Goal: Transaction & Acquisition: Purchase product/service

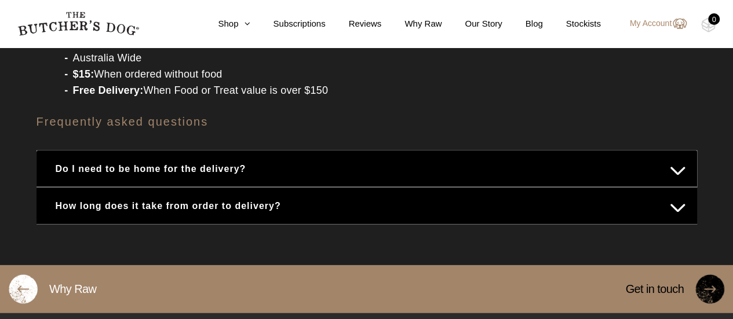
scroll to position [1622, 0]
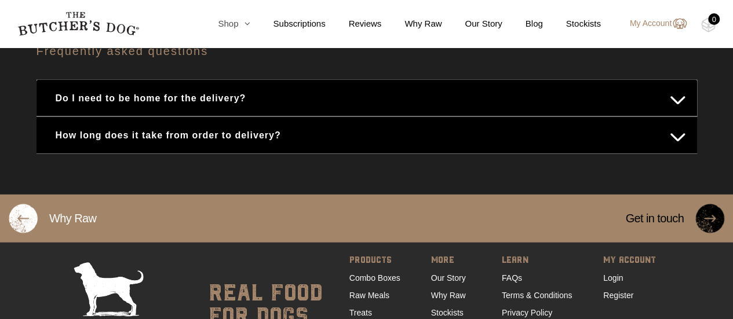
click at [246, 20] on icon at bounding box center [244, 23] width 12 height 9
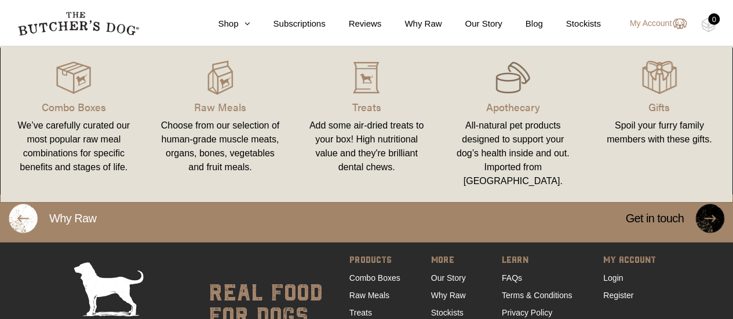
click at [507, 74] on img at bounding box center [512, 77] width 35 height 35
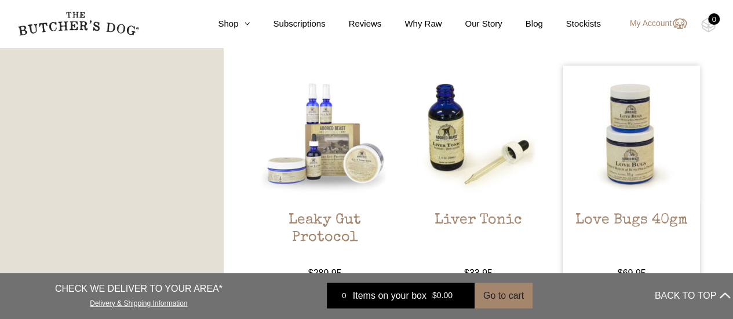
scroll to position [1274, 0]
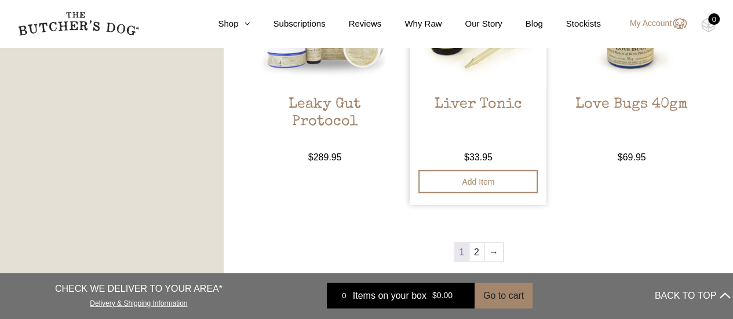
click at [474, 71] on img at bounding box center [477, 18] width 137 height 137
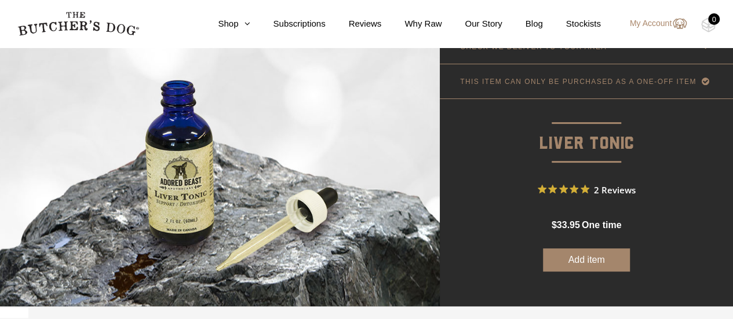
scroll to position [232, 0]
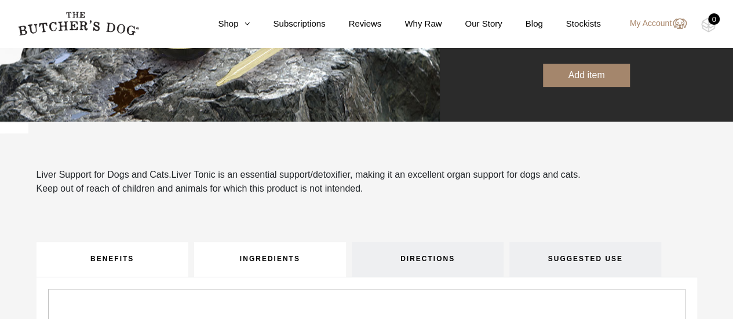
click at [292, 262] on link "INGREDIENTS" at bounding box center [270, 259] width 152 height 35
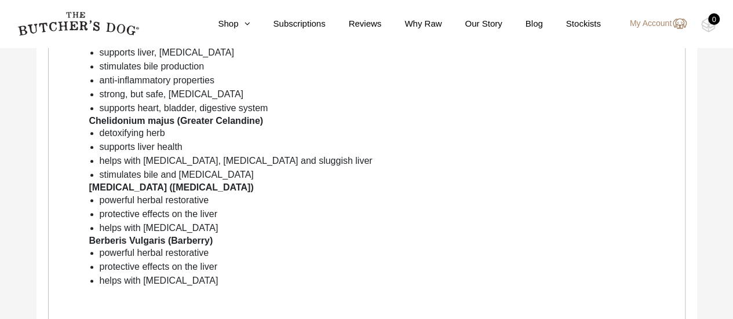
scroll to position [637, 0]
